Goal: Task Accomplishment & Management: Manage account settings

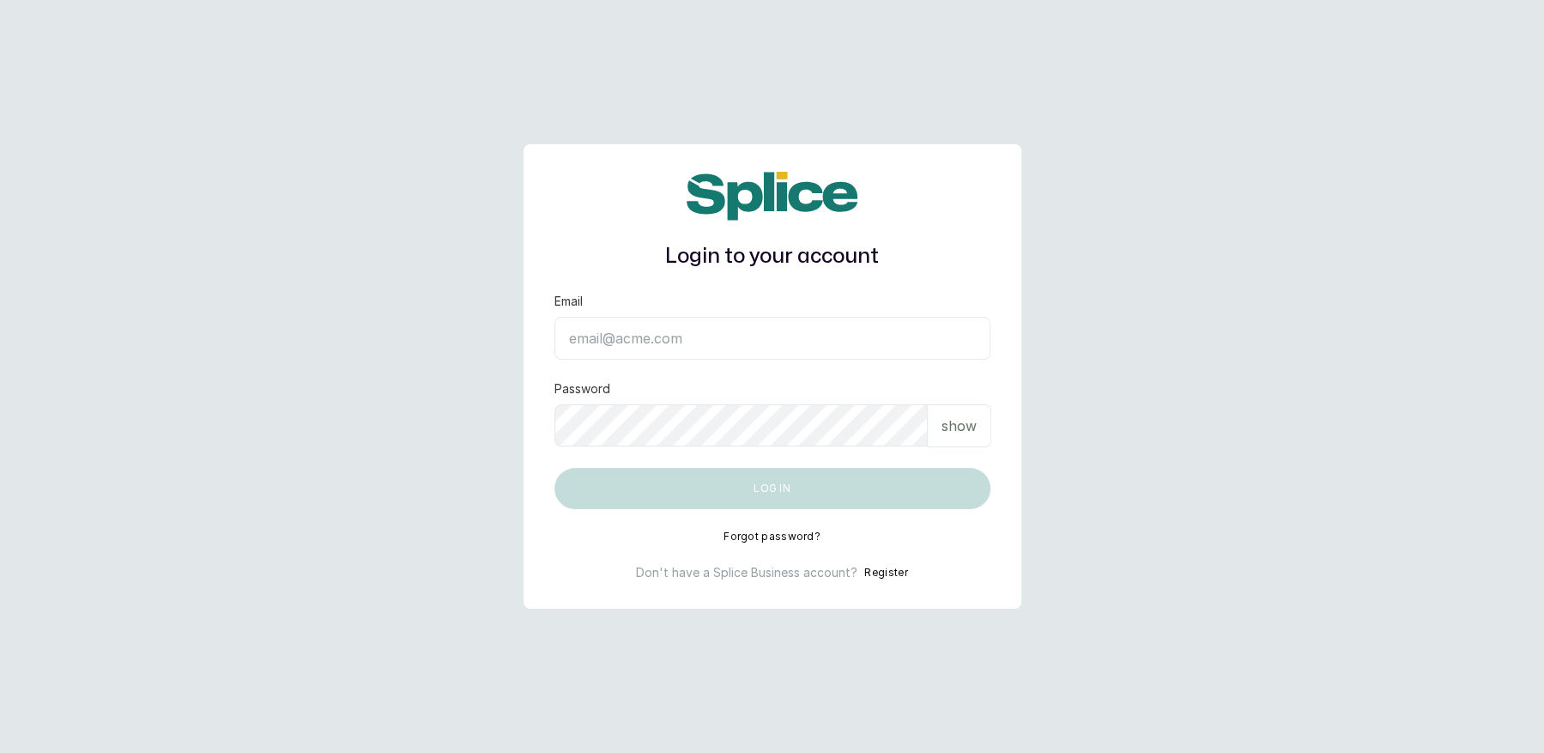
type input "[EMAIL_ADDRESS][DOMAIN_NAME]"
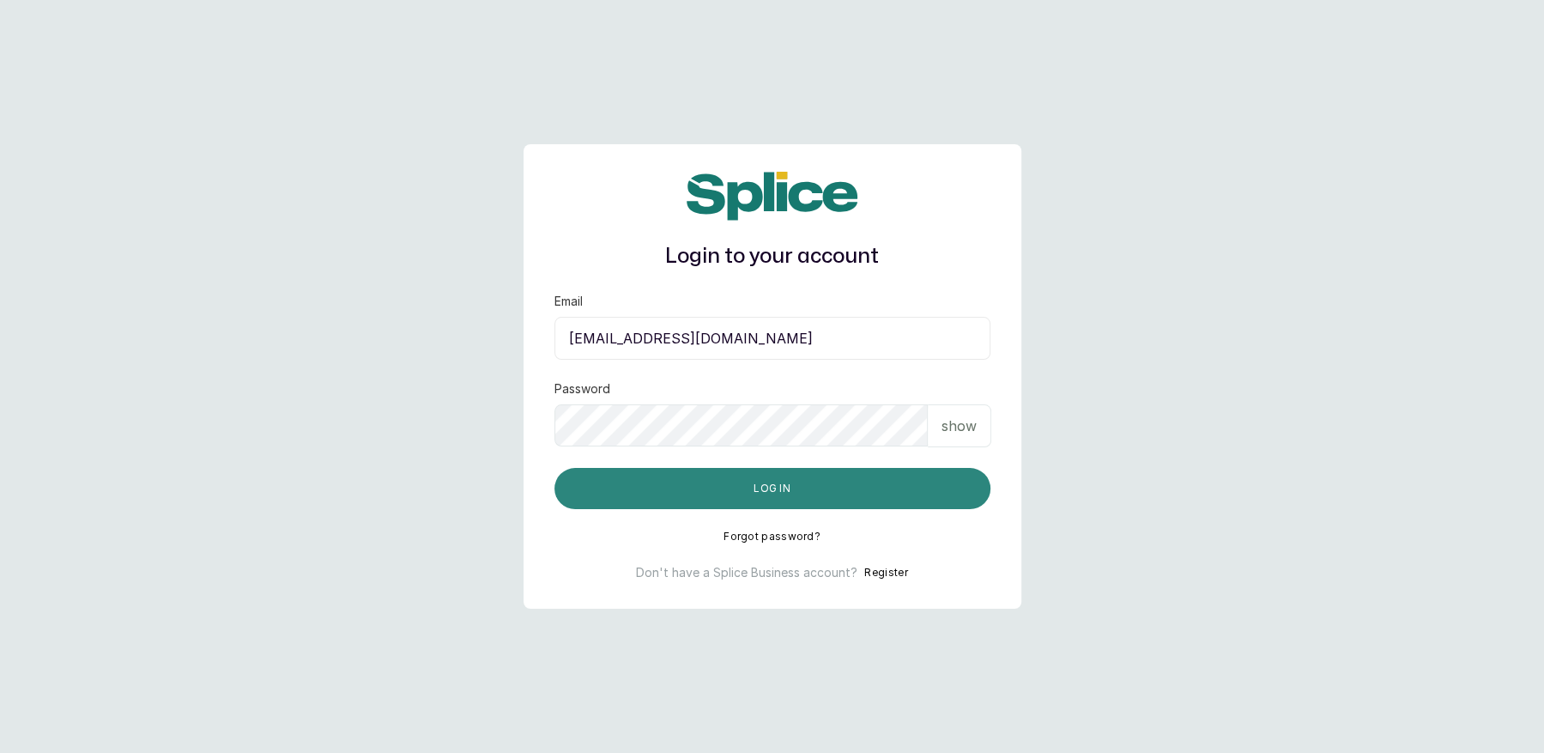
click at [785, 488] on button "Log in" at bounding box center [772, 488] width 436 height 41
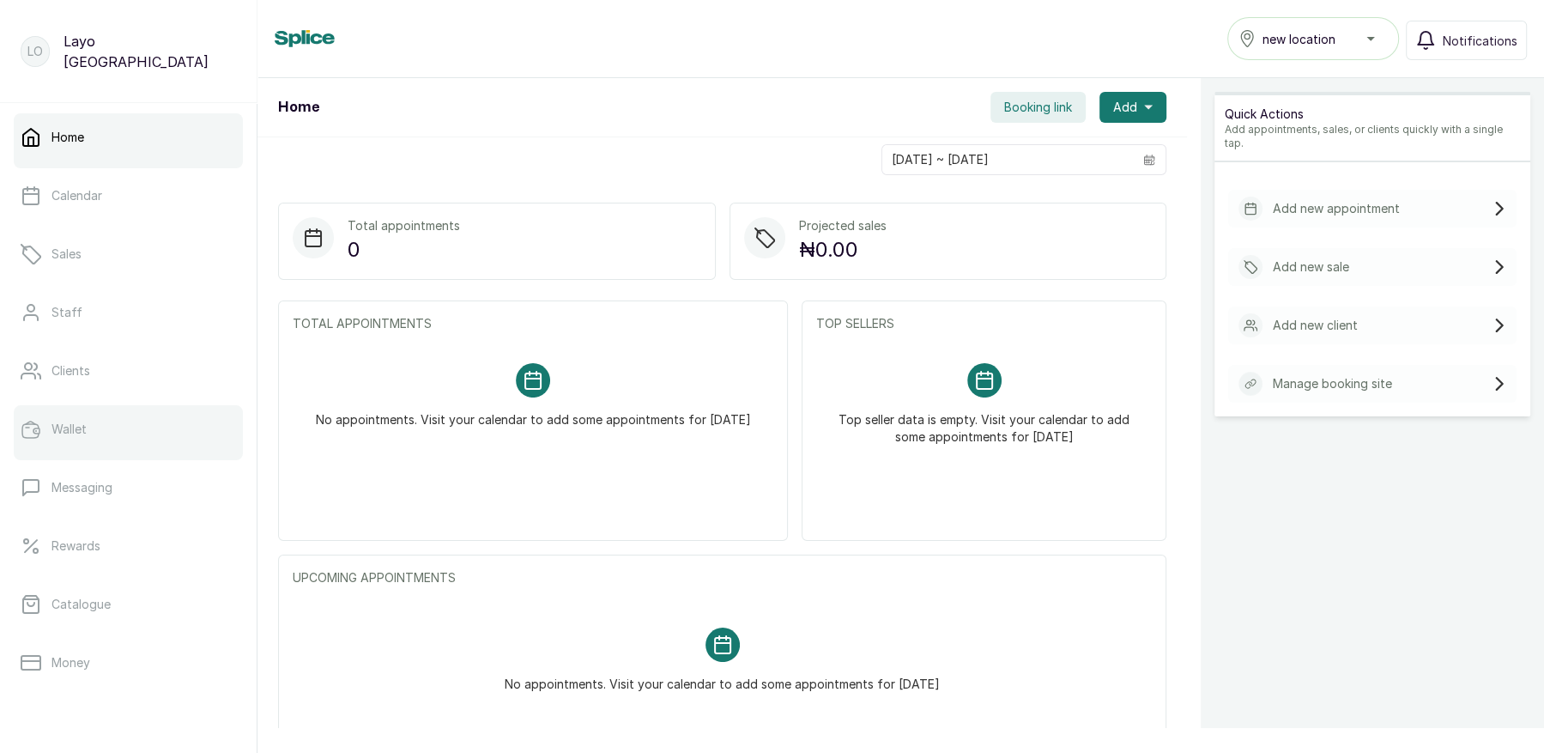
scroll to position [224, 0]
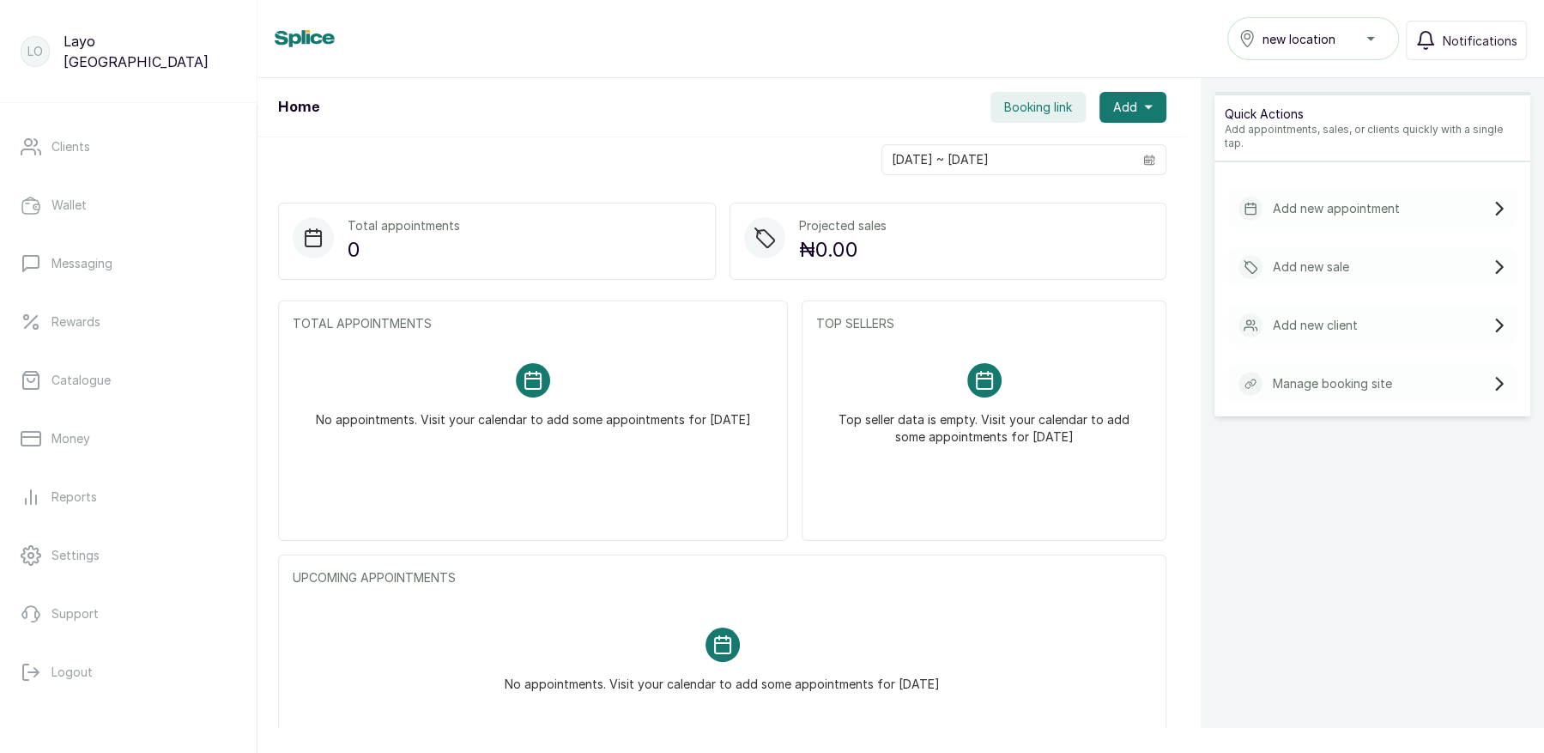
click at [1308, 27] on button "new location" at bounding box center [1313, 38] width 172 height 43
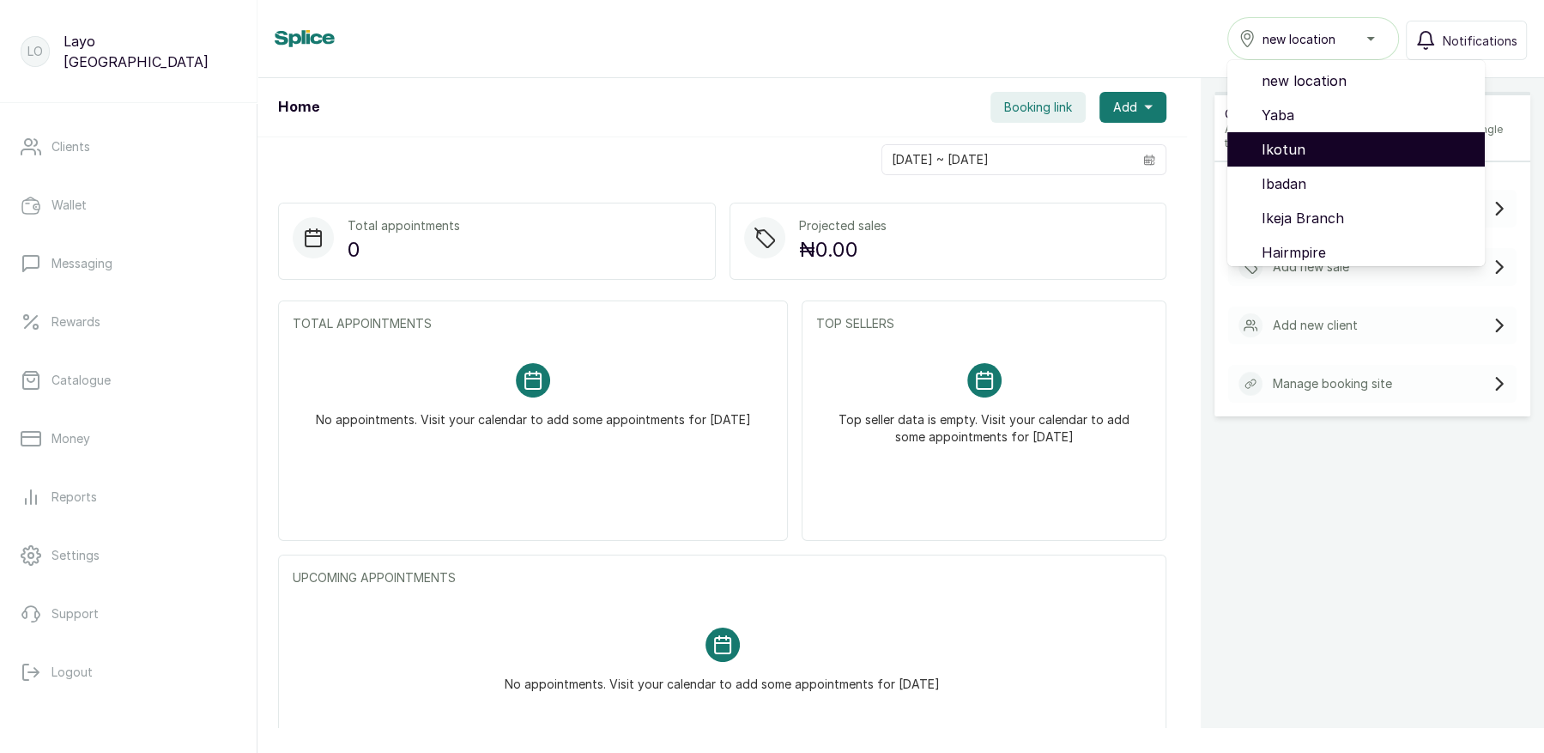
click at [1302, 151] on span "Ikotun" at bounding box center [1365, 149] width 209 height 21
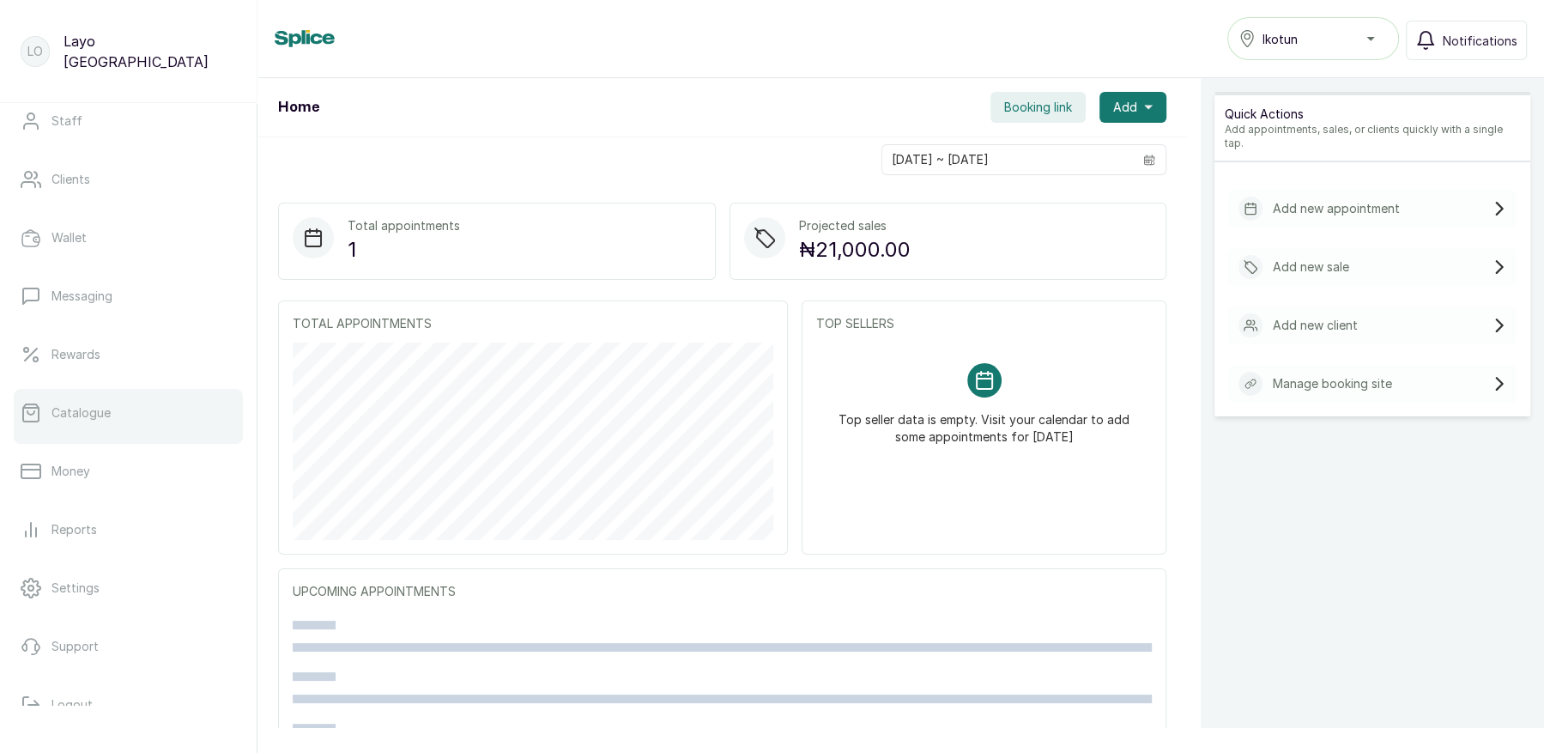
scroll to position [216, 0]
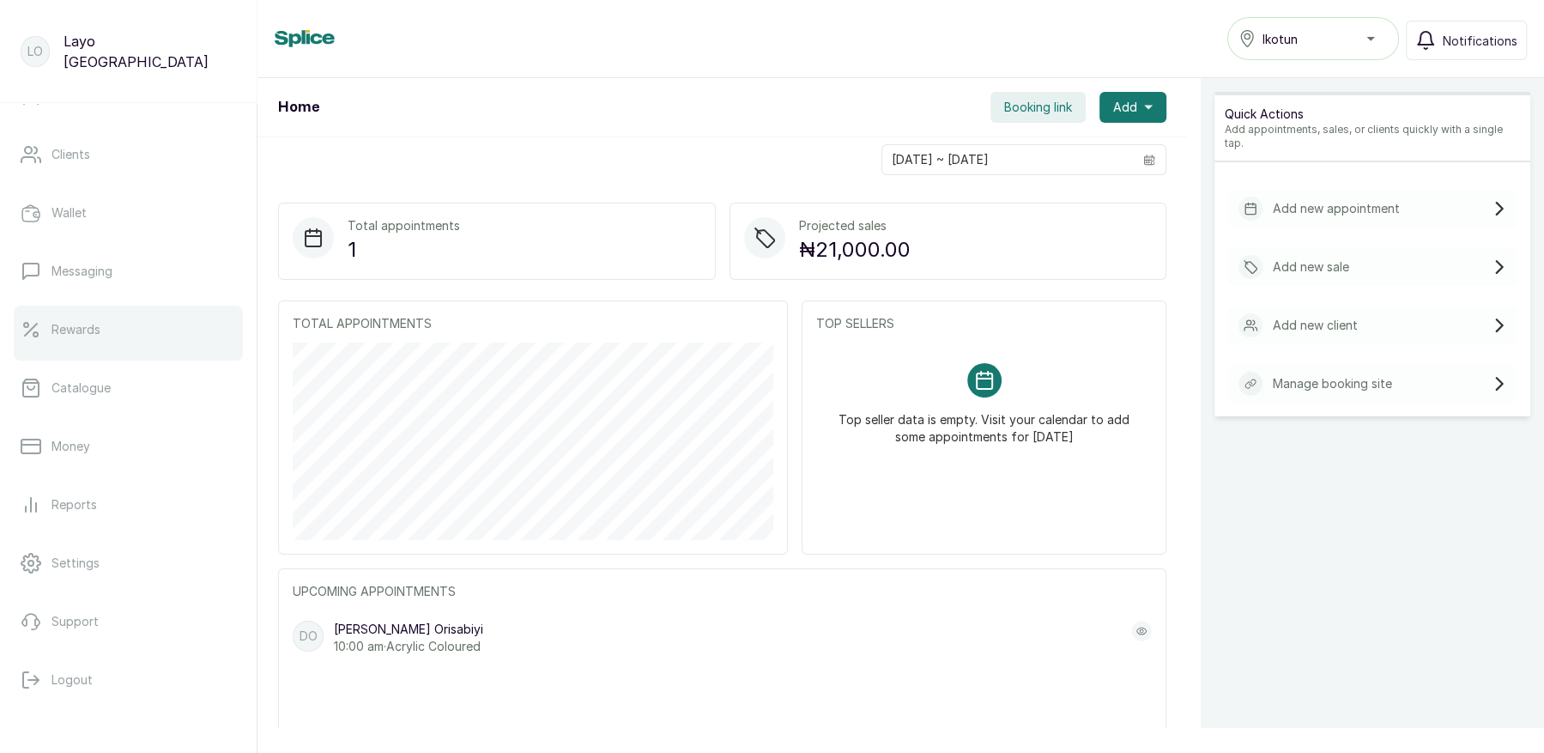
click at [75, 321] on p "Rewards" at bounding box center [75, 329] width 49 height 17
